Goal: Task Accomplishment & Management: Manage account settings

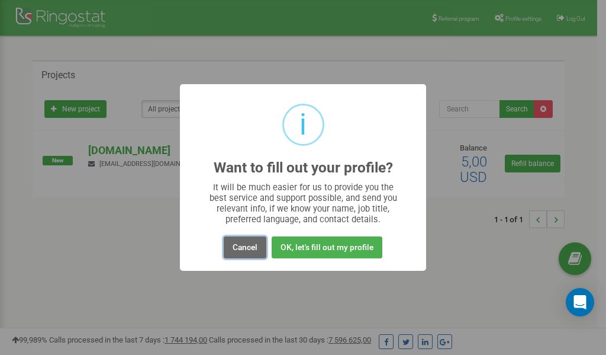
click at [246, 245] on button "Cancel" at bounding box center [245, 247] width 43 height 22
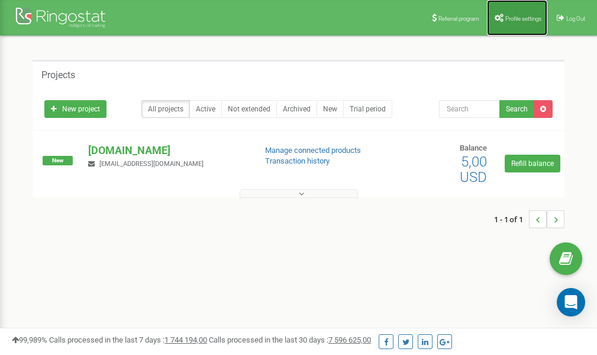
click at [519, 19] on span "Profile settings" at bounding box center [524, 18] width 36 height 7
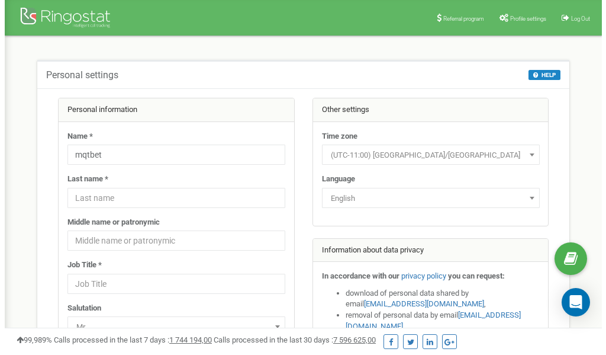
scroll to position [59, 0]
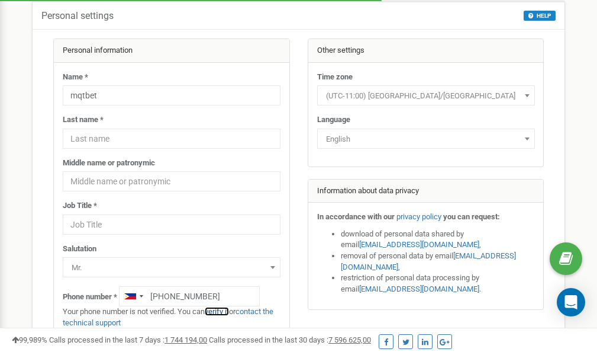
click at [222, 311] on link "verify it" at bounding box center [217, 311] width 24 height 9
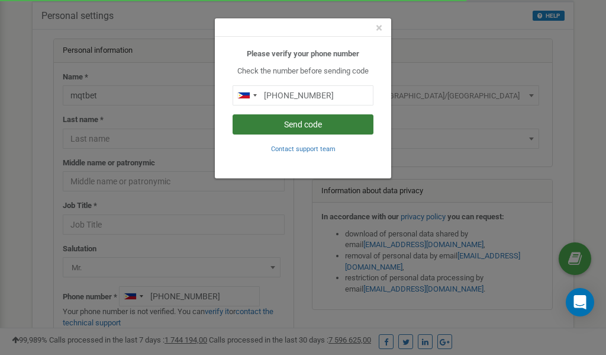
click at [307, 126] on button "Send code" at bounding box center [303, 124] width 141 height 20
